Goal: Information Seeking & Learning: Check status

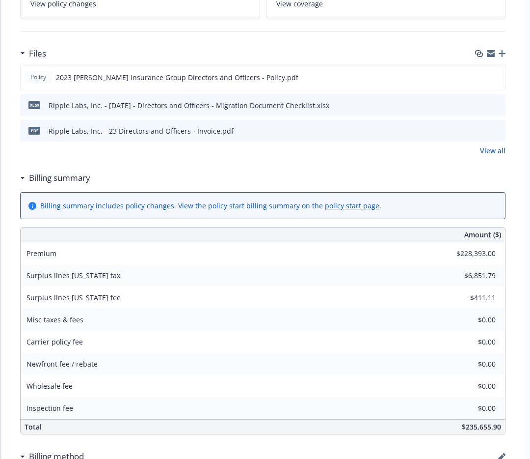
scroll to position [224, 0]
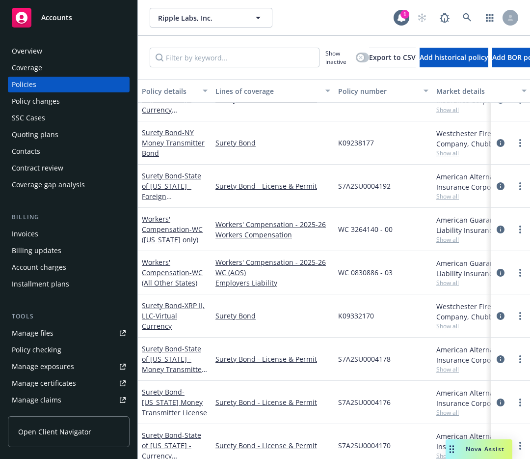
scroll to position [689, 0]
